Goal: Task Accomplishment & Management: Manage account settings

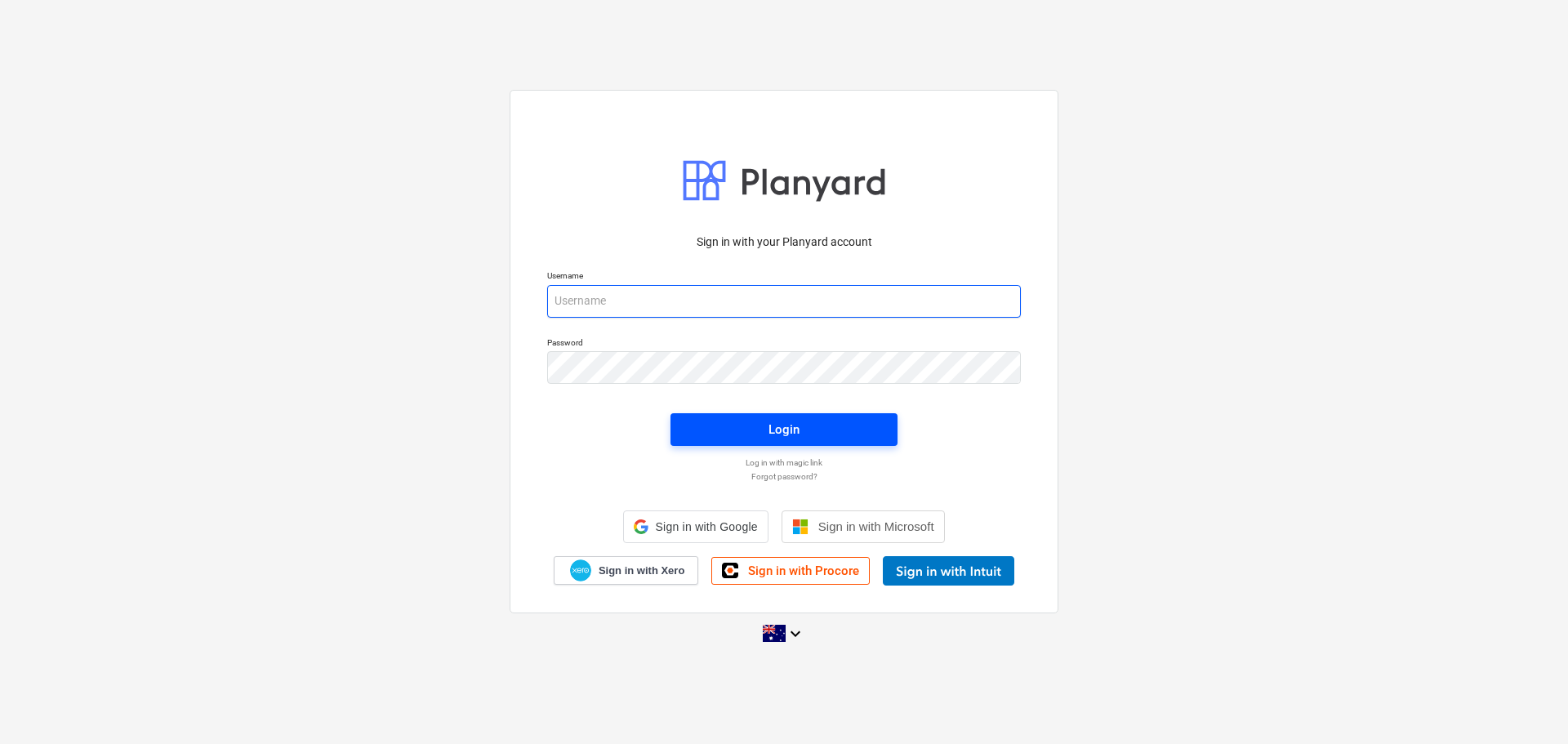
type input "[EMAIL_ADDRESS][DOMAIN_NAME]"
click at [757, 428] on span "Login" at bounding box center [784, 429] width 188 height 21
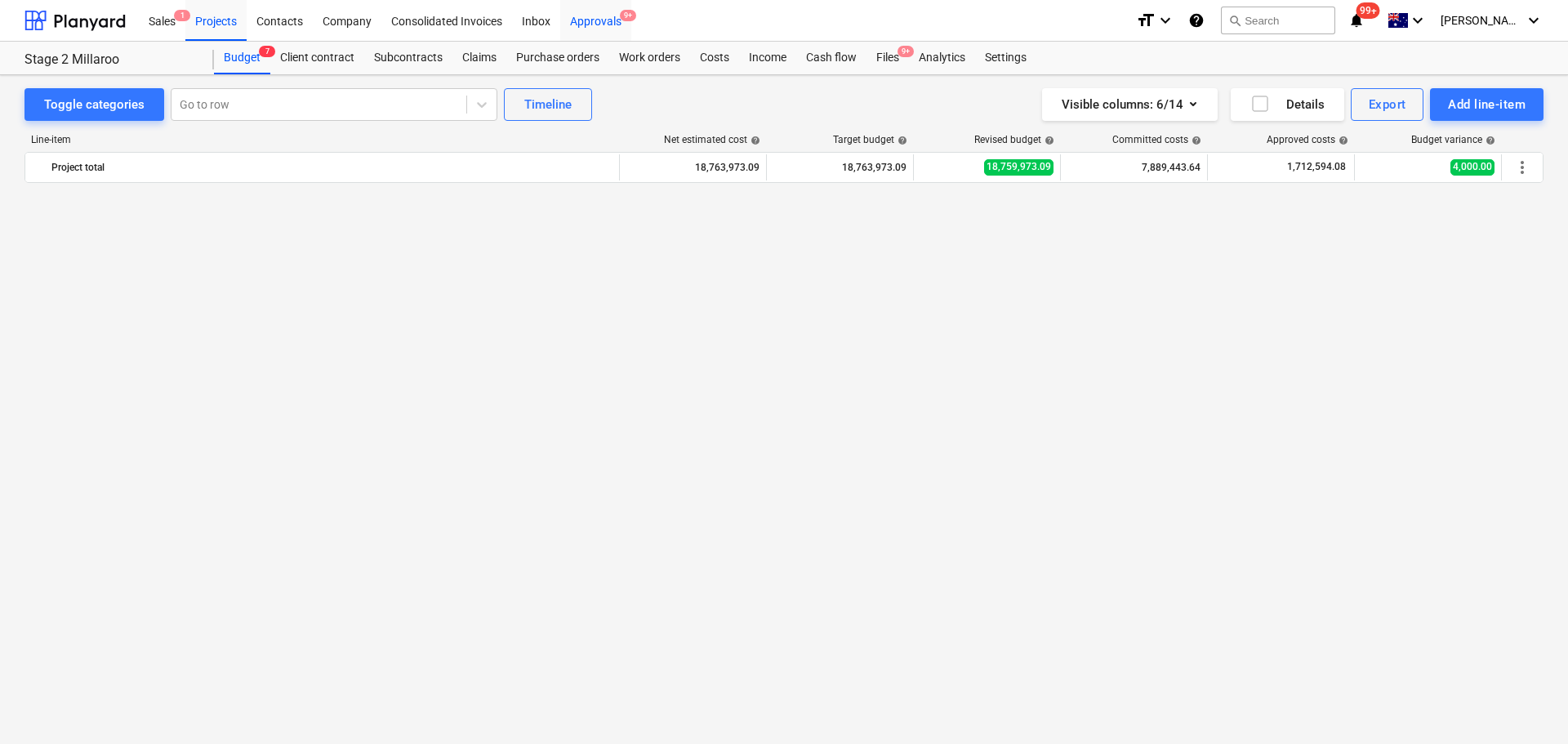
click at [603, 18] on div "Approvals 9+" at bounding box center [595, 19] width 71 height 42
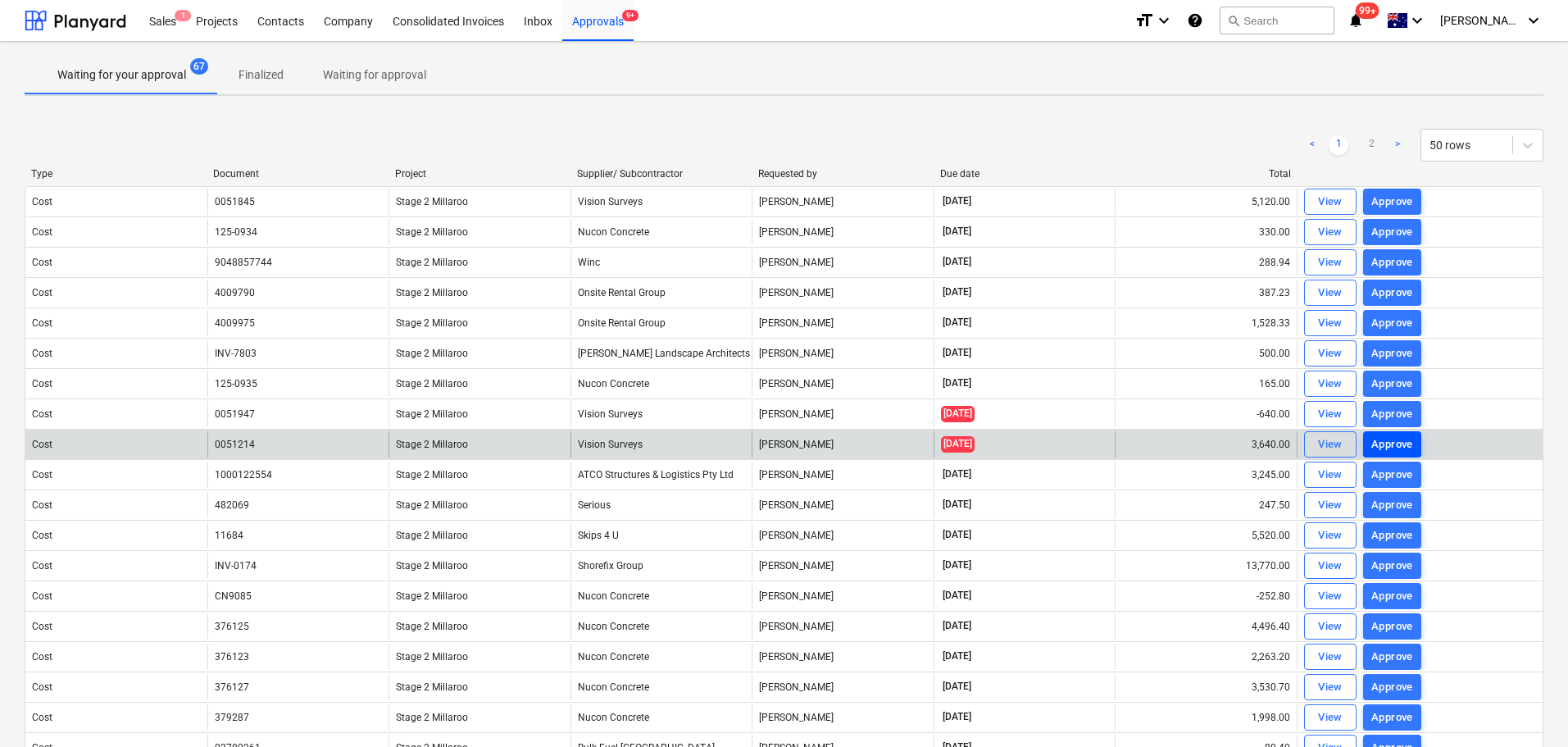
click at [1381, 442] on div "Approve" at bounding box center [1392, 445] width 42 height 19
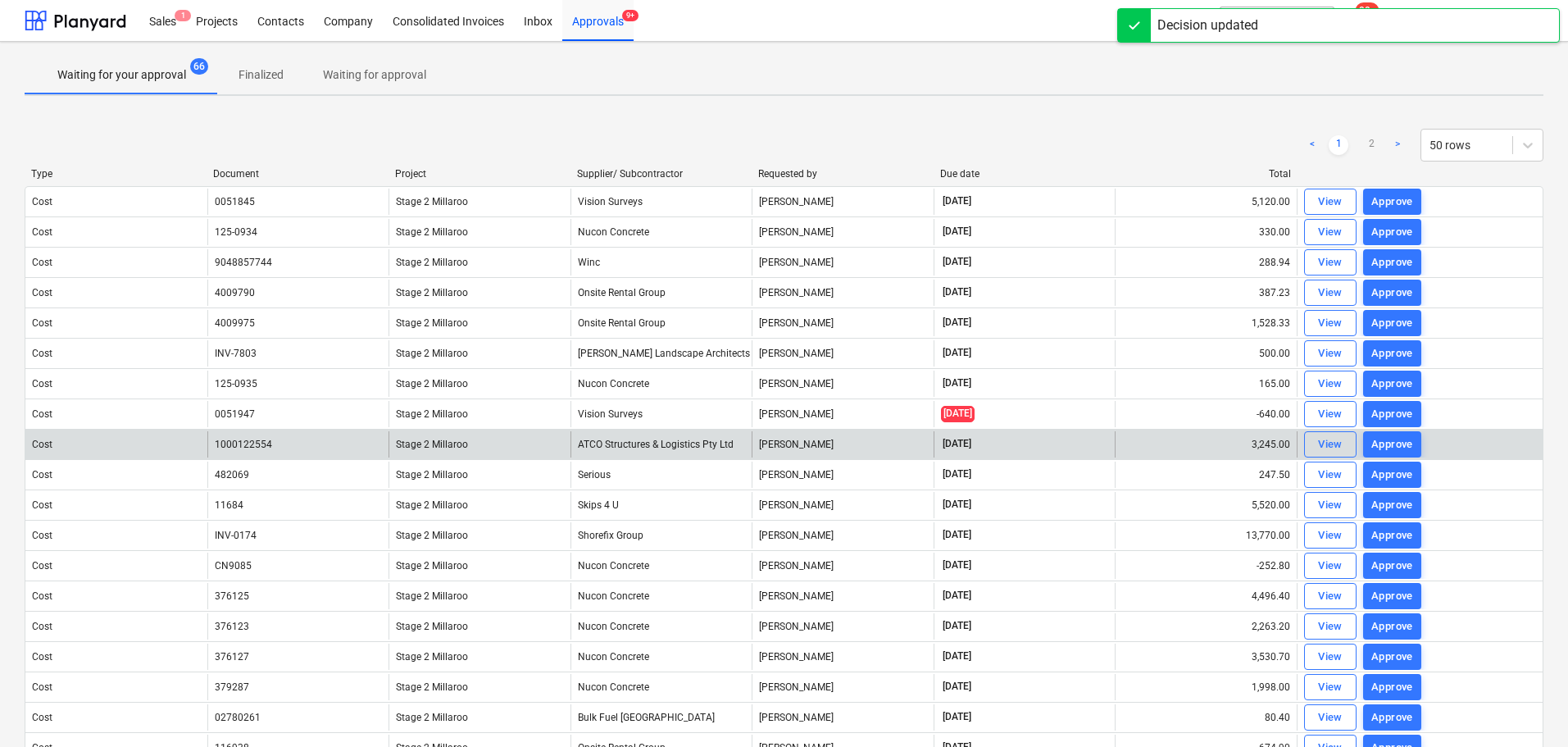
click at [1380, 416] on div "Approve" at bounding box center [1392, 414] width 42 height 19
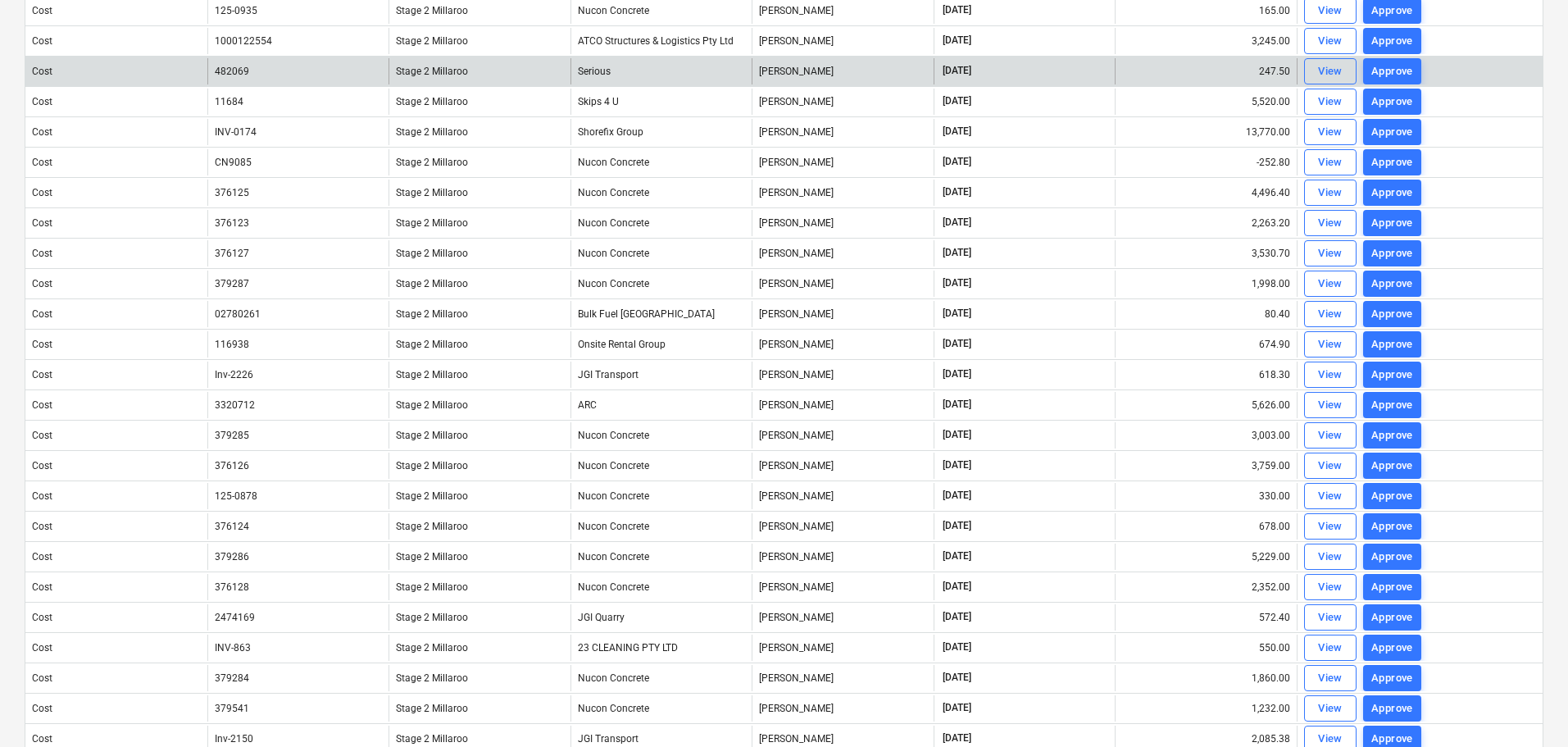
scroll to position [707, 0]
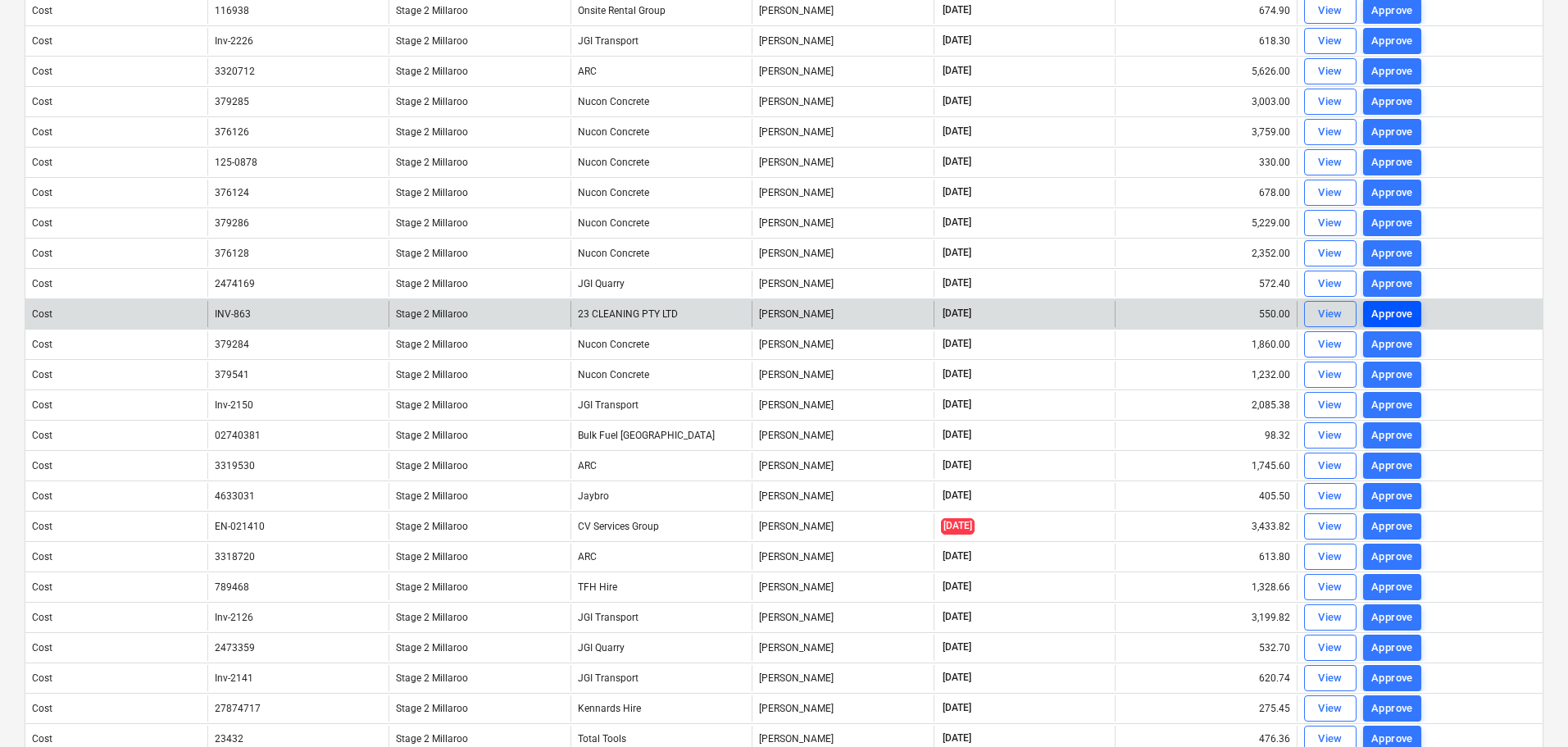
click at [1394, 317] on div "Approve" at bounding box center [1392, 314] width 42 height 19
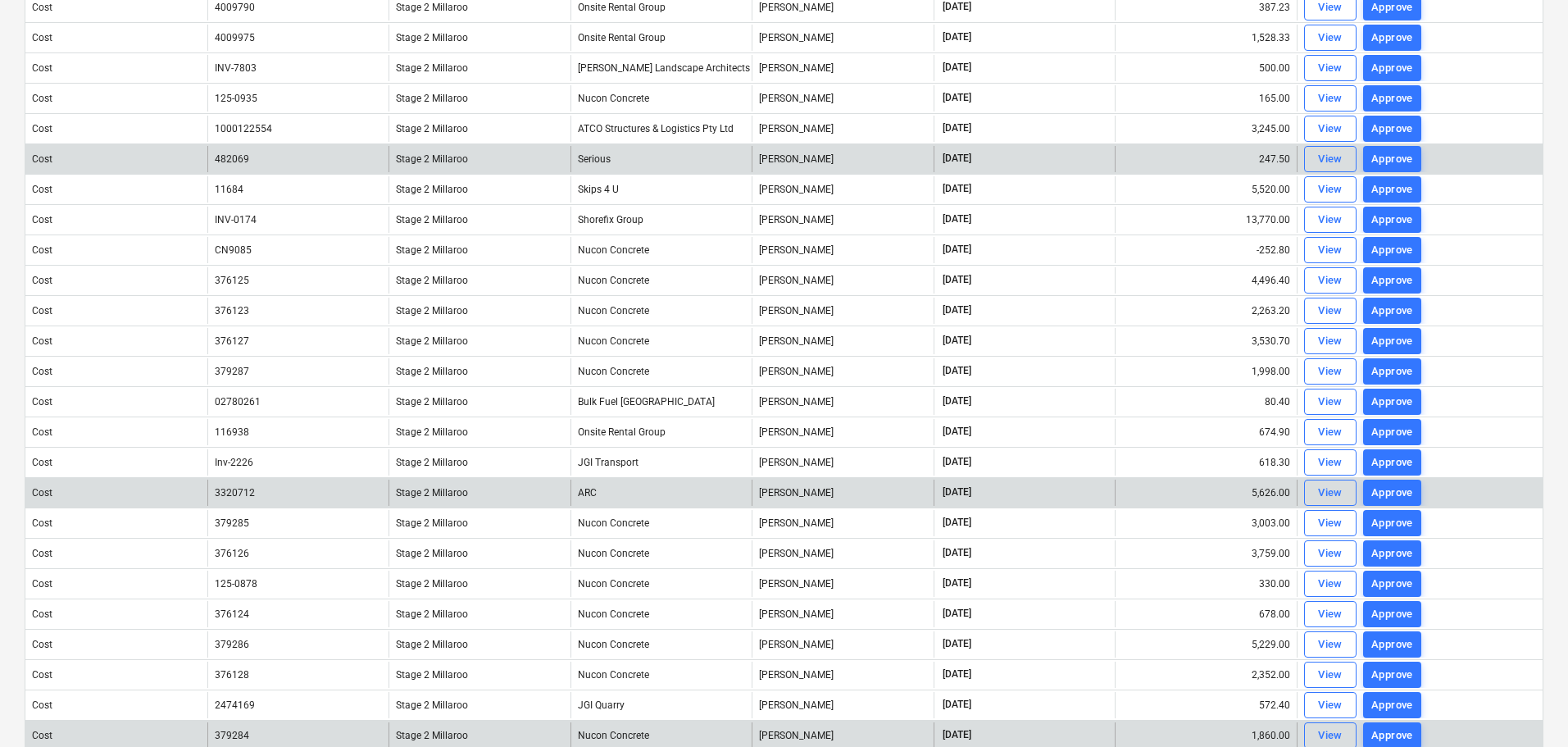
scroll to position [212, 0]
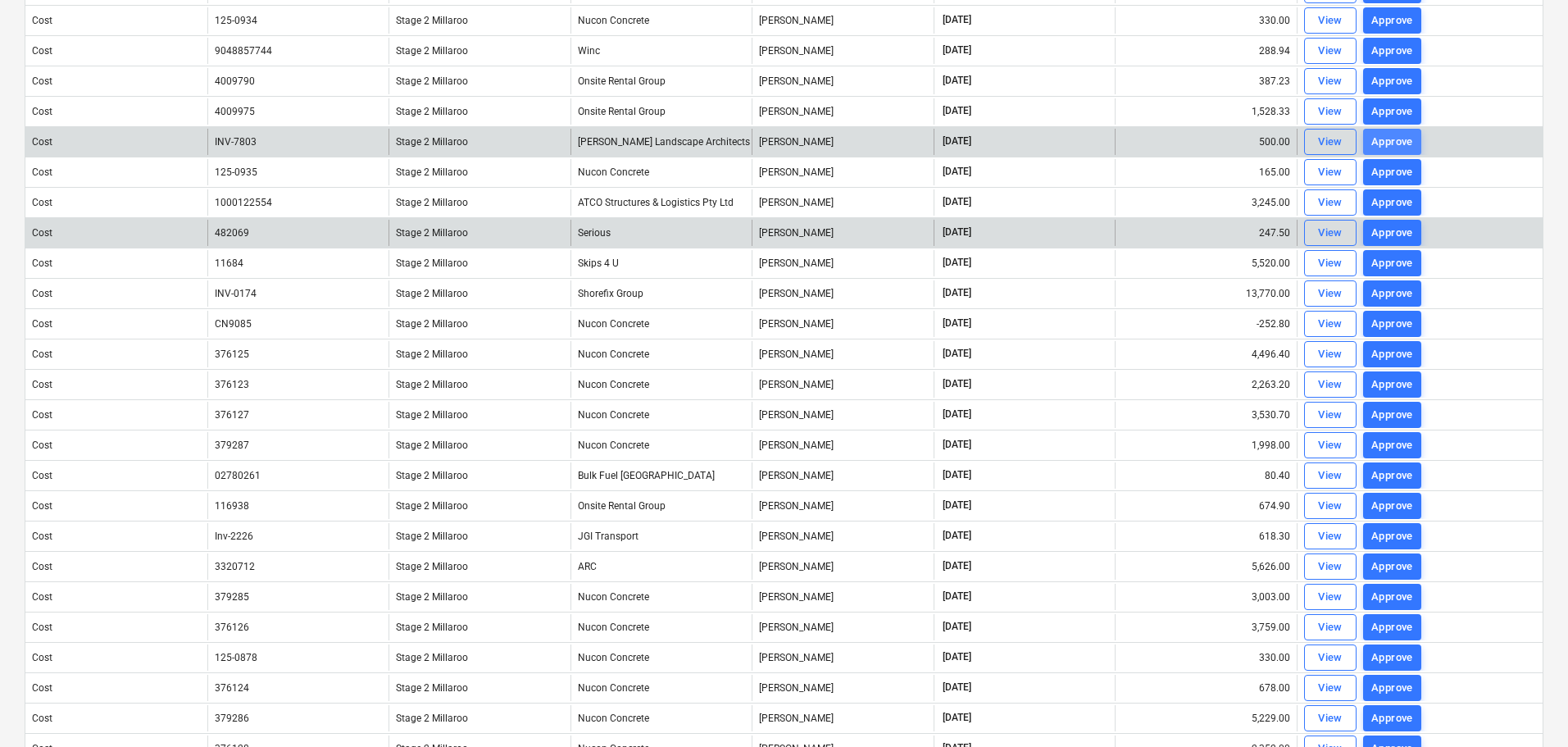
click at [1379, 146] on div "Approve" at bounding box center [1392, 142] width 42 height 19
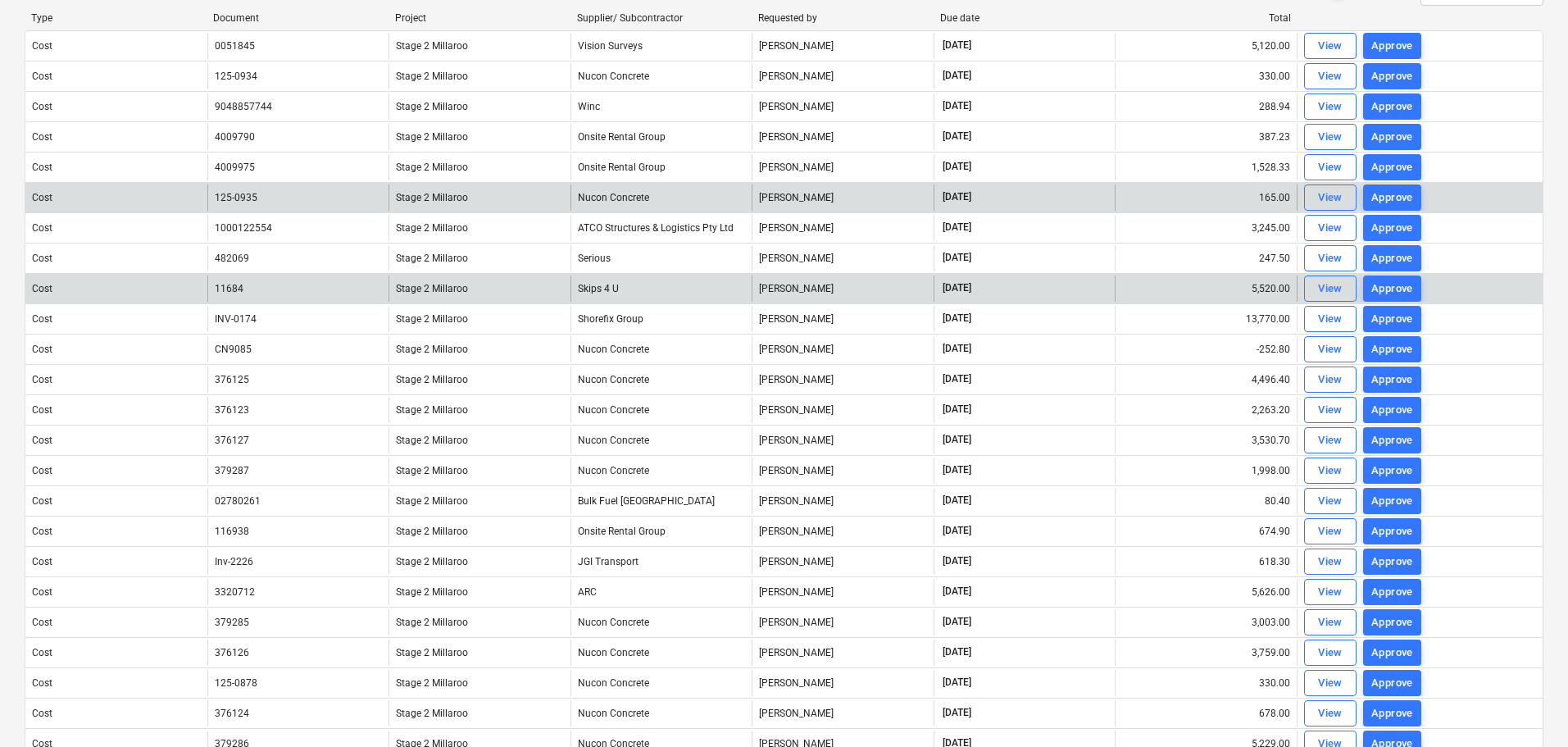
scroll to position [0, 0]
